Goal: Information Seeking & Learning: Learn about a topic

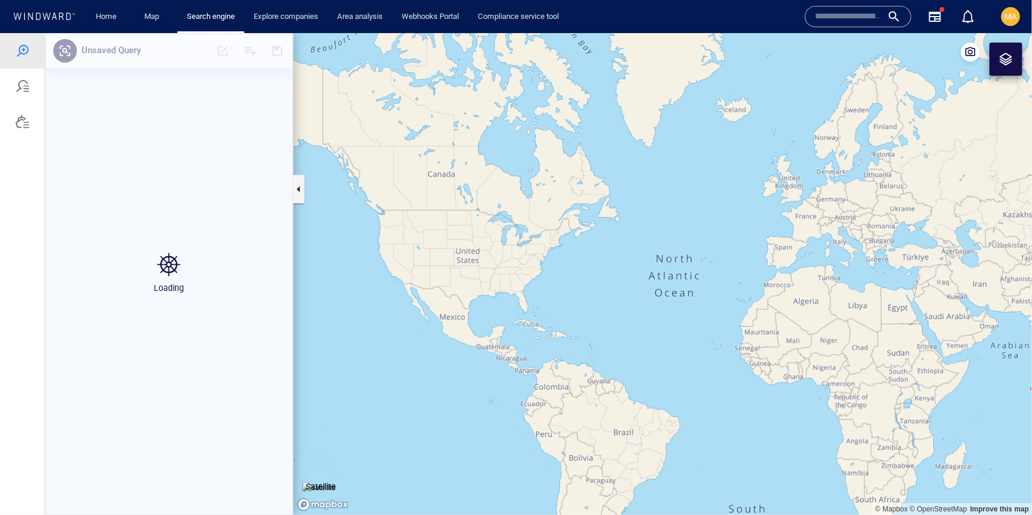
click at [858, 17] on input "text" at bounding box center [848, 17] width 67 height 18
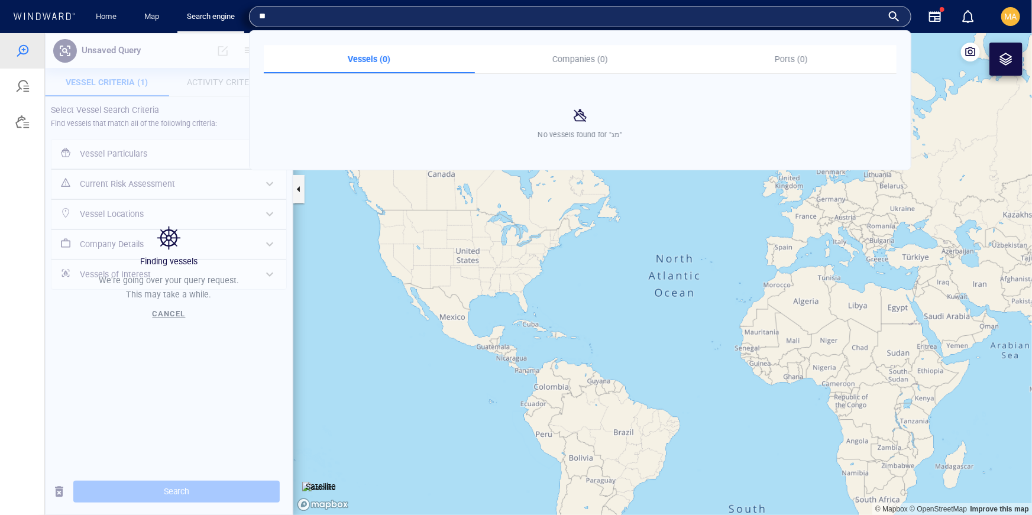
type input "*"
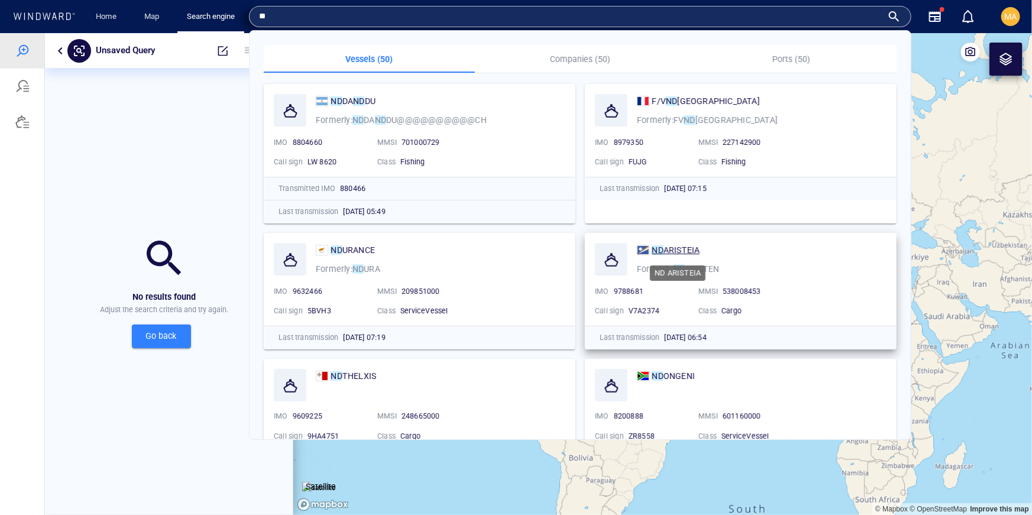
type input "**"
click at [693, 252] on span "ARISTEIA" at bounding box center [682, 250] width 37 height 9
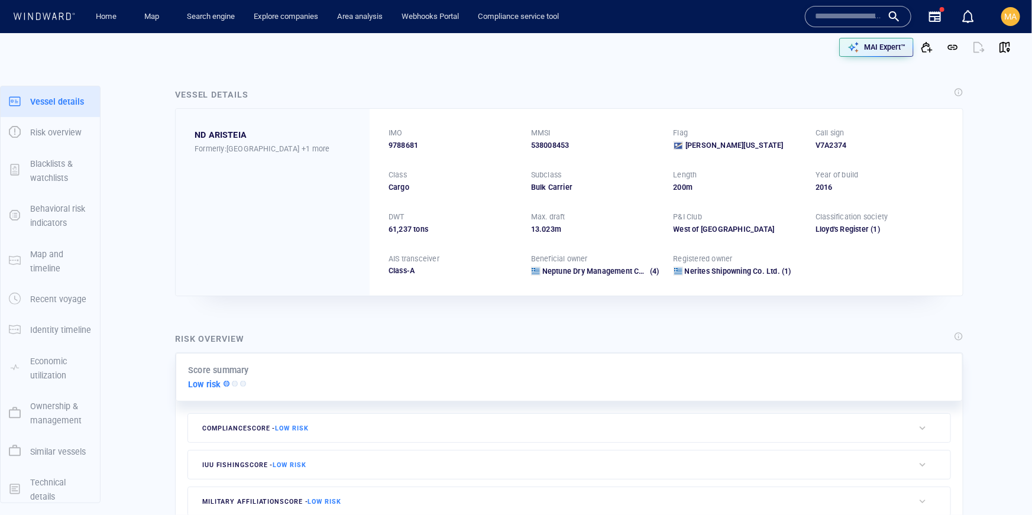
scroll to position [69, 0]
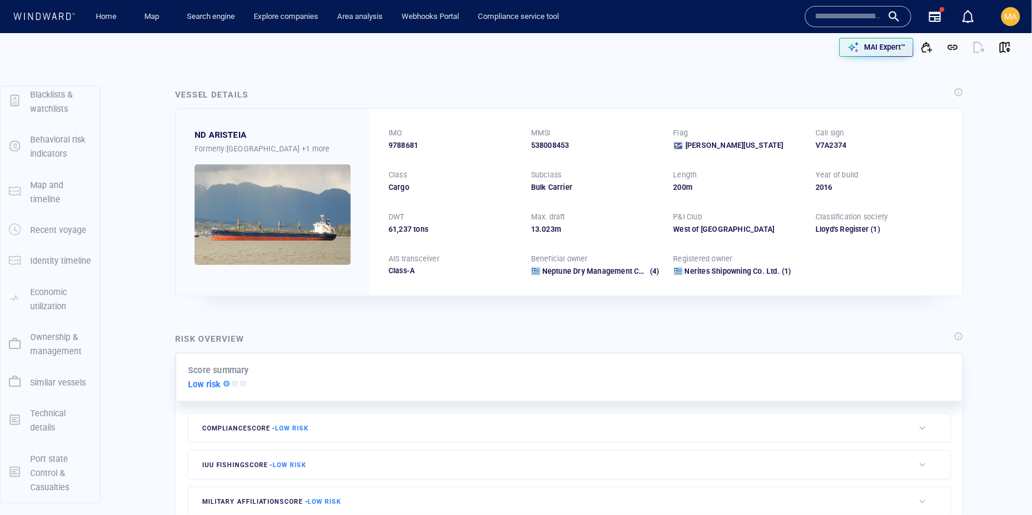
click at [29, 470] on div "Port state Control & Casualties" at bounding box center [60, 473] width 71 height 53
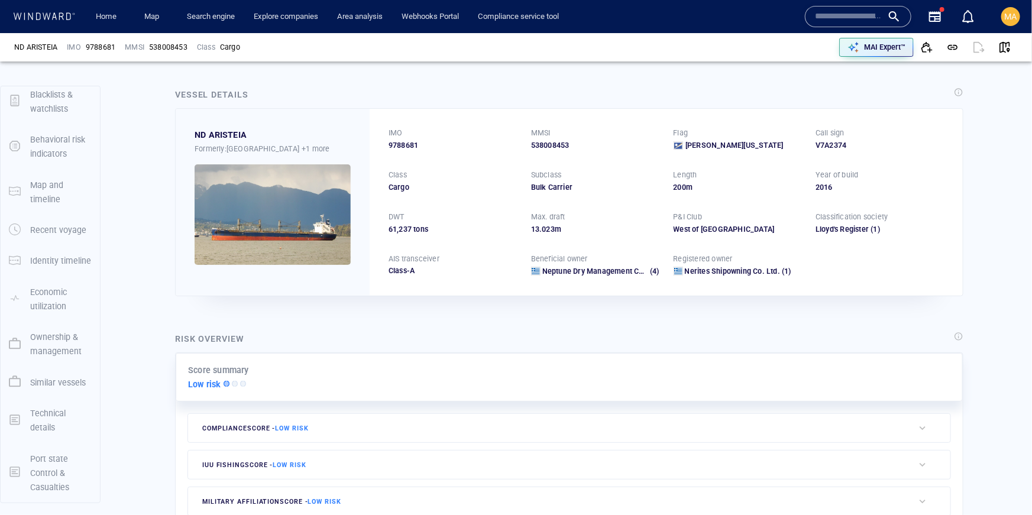
scroll to position [31, 0]
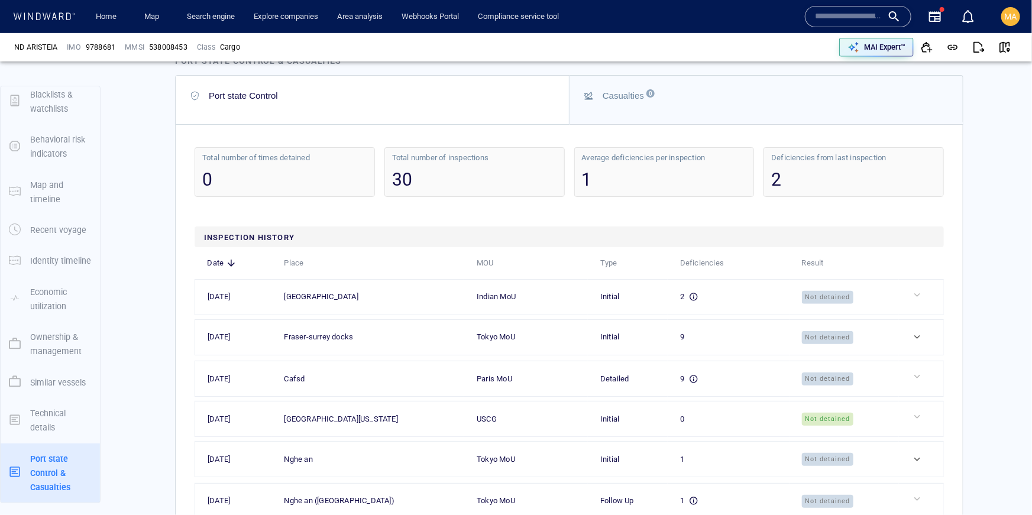
scroll to position [2652, 0]
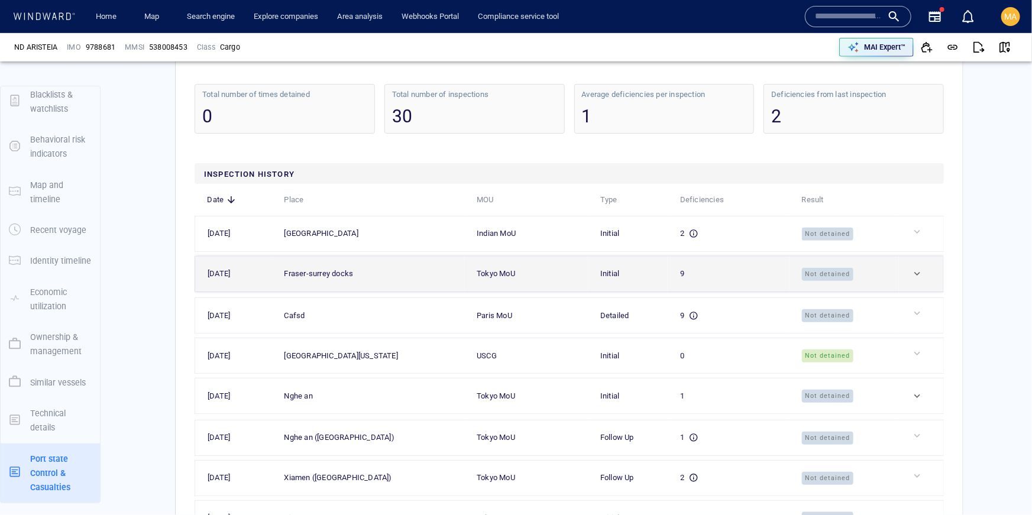
click at [846, 278] on td "Not detained" at bounding box center [844, 273] width 109 height 35
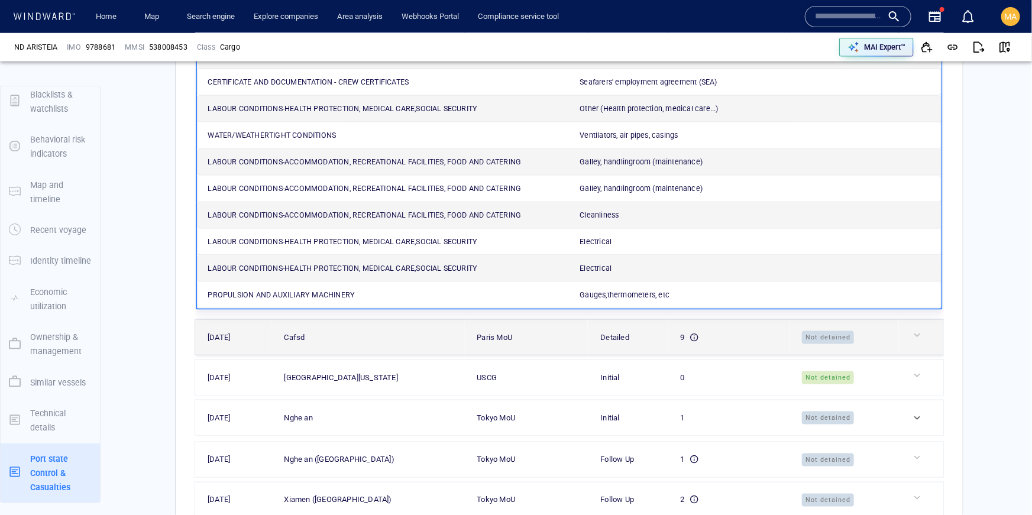
scroll to position [2919, 0]
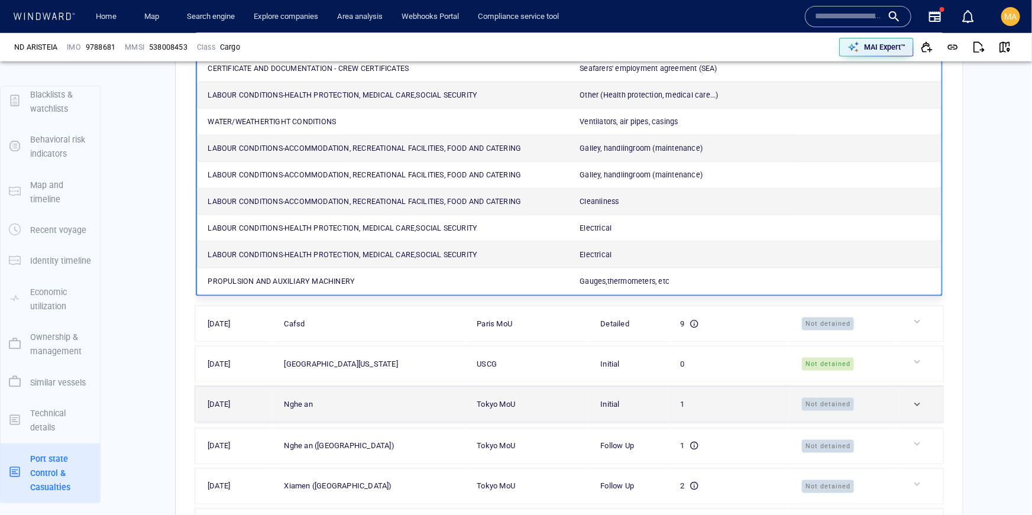
click at [857, 398] on div "Not detained" at bounding box center [849, 405] width 94 height 14
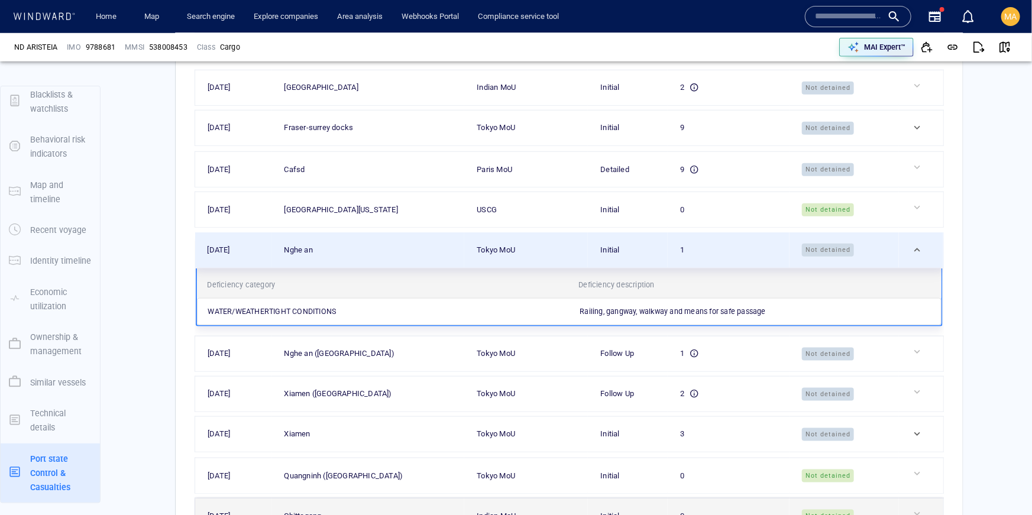
scroll to position [2914, 0]
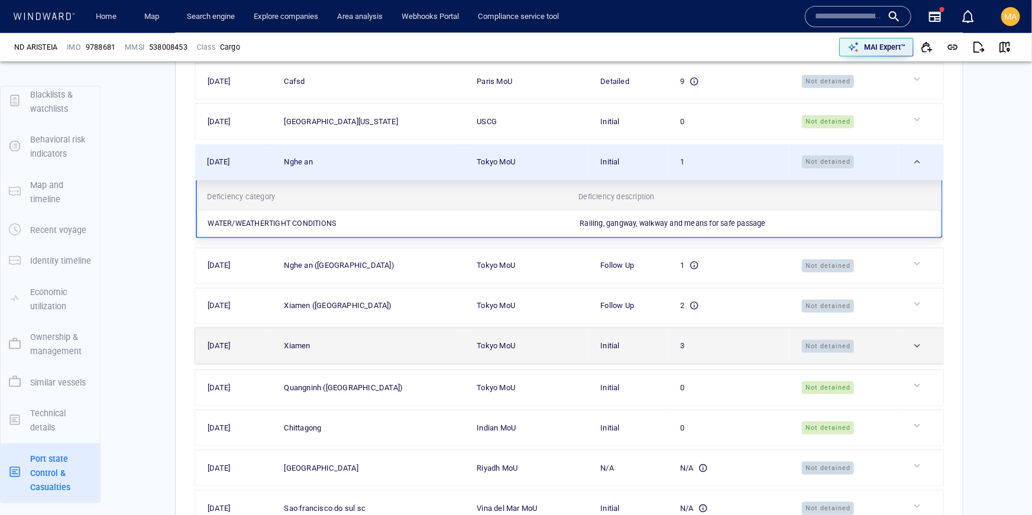
click at [920, 340] on div at bounding box center [926, 346] width 29 height 12
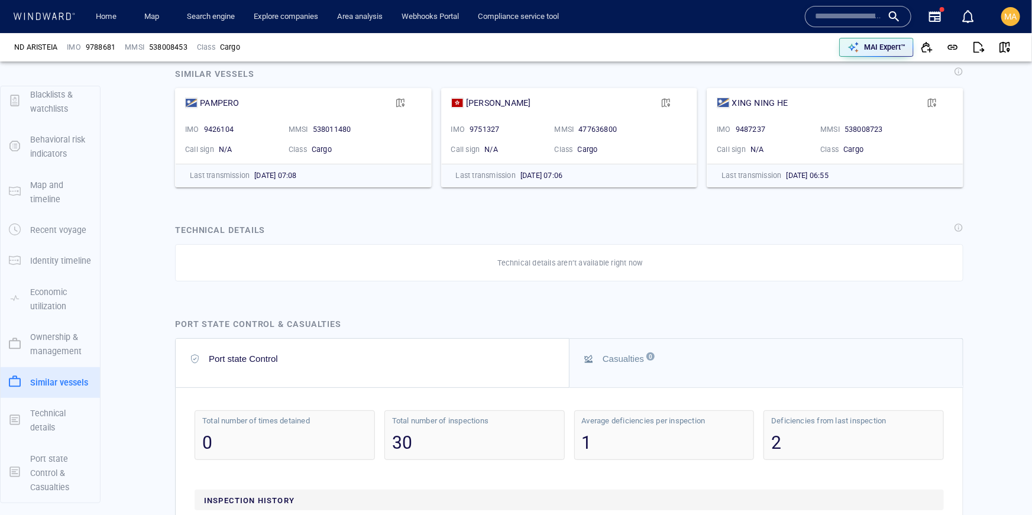
scroll to position [2183, 0]
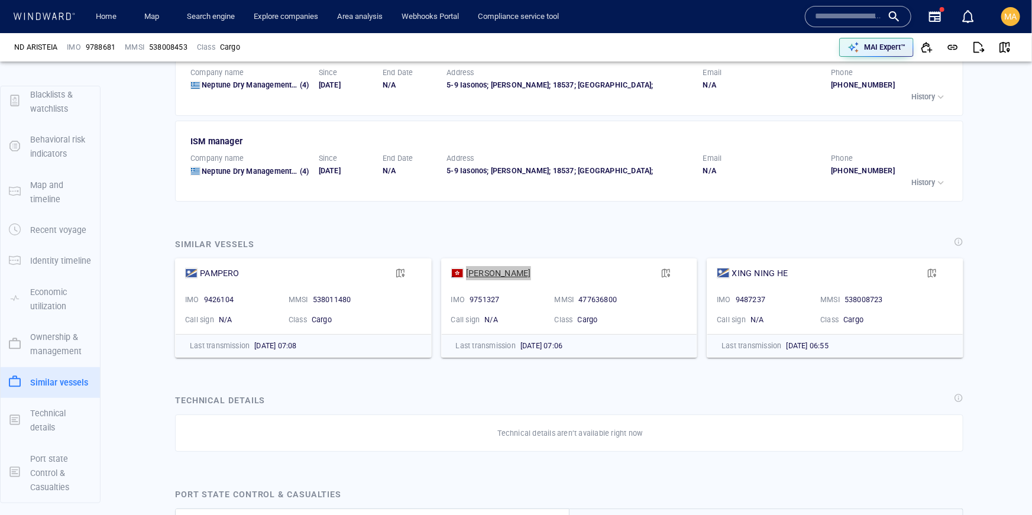
drag, startPoint x: 503, startPoint y: 271, endPoint x: 482, endPoint y: 273, distance: 21.4
click at [482, 273] on div "NING JING HAI" at bounding box center [498, 273] width 65 height 14
